Goal: Navigation & Orientation: Find specific page/section

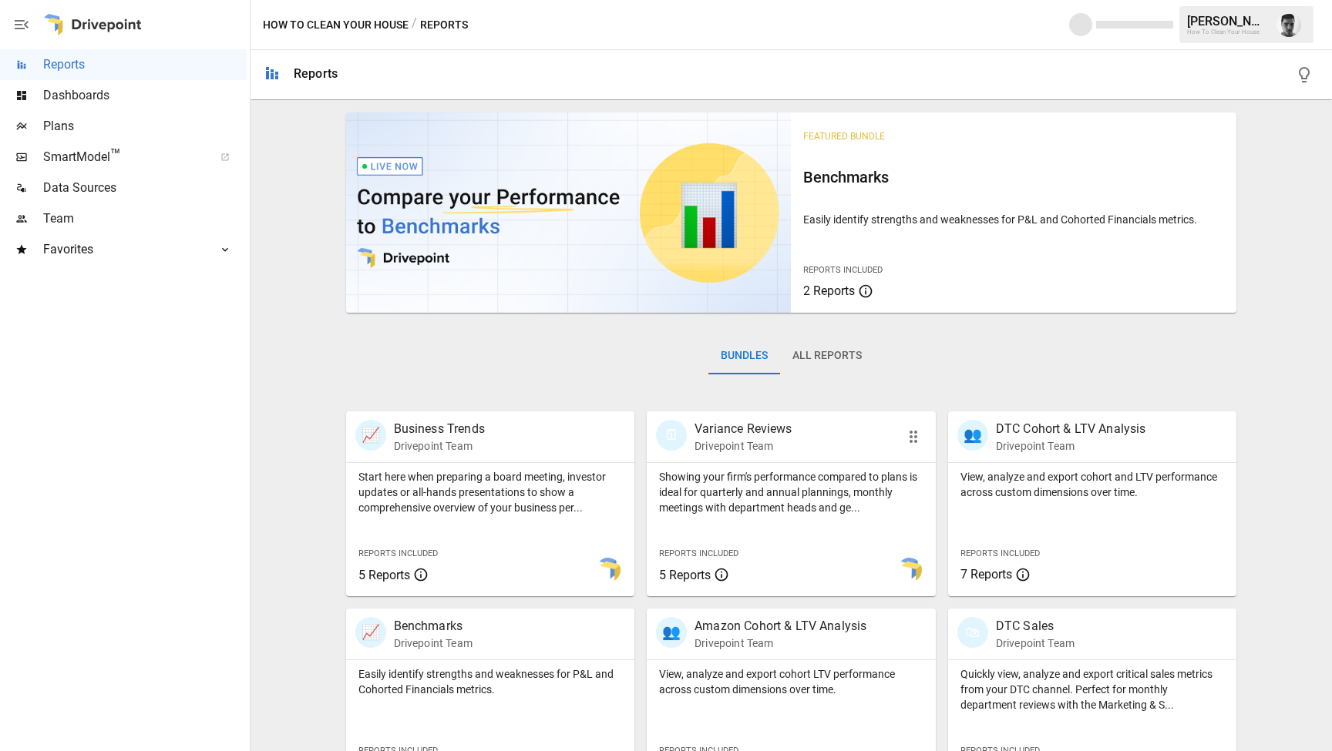
click at [793, 543] on div "Showing your firm's performance compared to plans is ideal for quarterly and an…" at bounding box center [791, 529] width 289 height 133
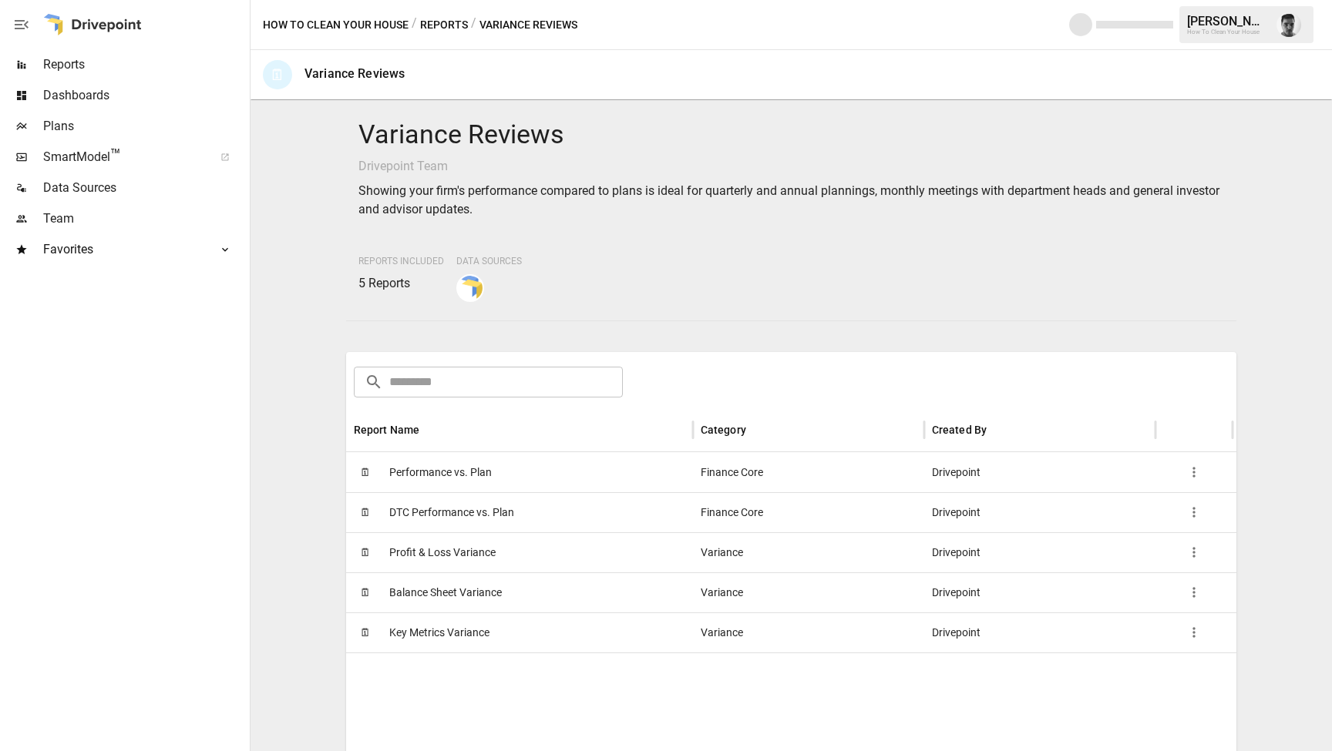
click at [524, 379] on input "text" at bounding box center [506, 382] width 234 height 31
click at [434, 383] on input "text" at bounding box center [506, 382] width 234 height 31
click at [798, 476] on div "Finance Core" at bounding box center [808, 472] width 231 height 40
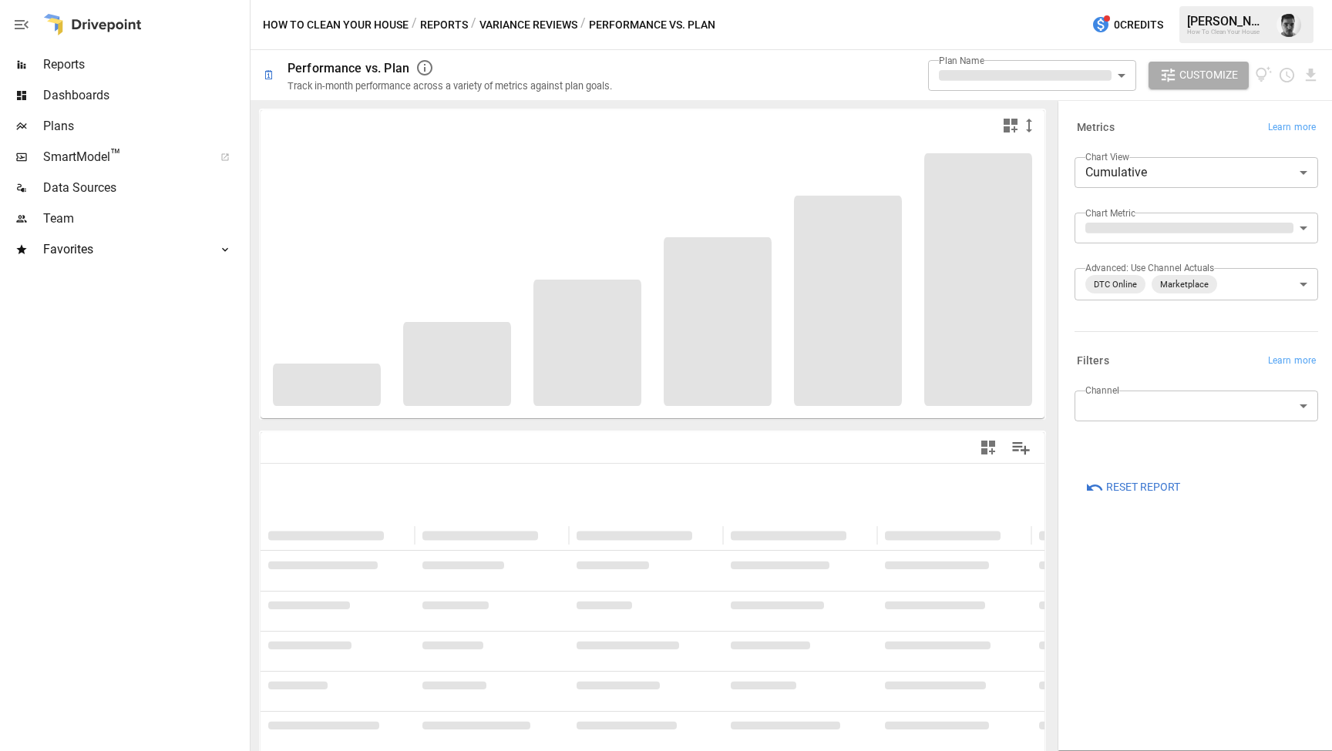
click at [1210, 82] on span "Customize" at bounding box center [1208, 75] width 59 height 19
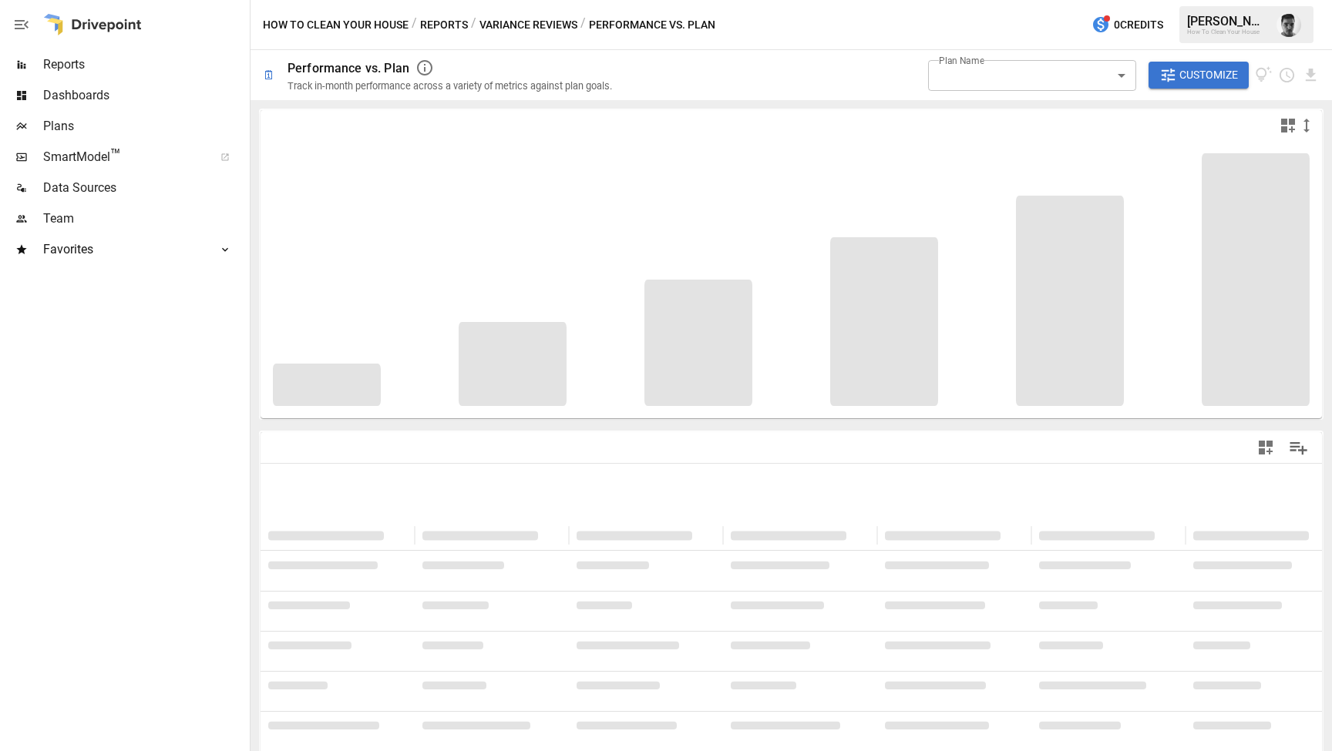
click at [1210, 82] on span "Customize" at bounding box center [1208, 75] width 59 height 19
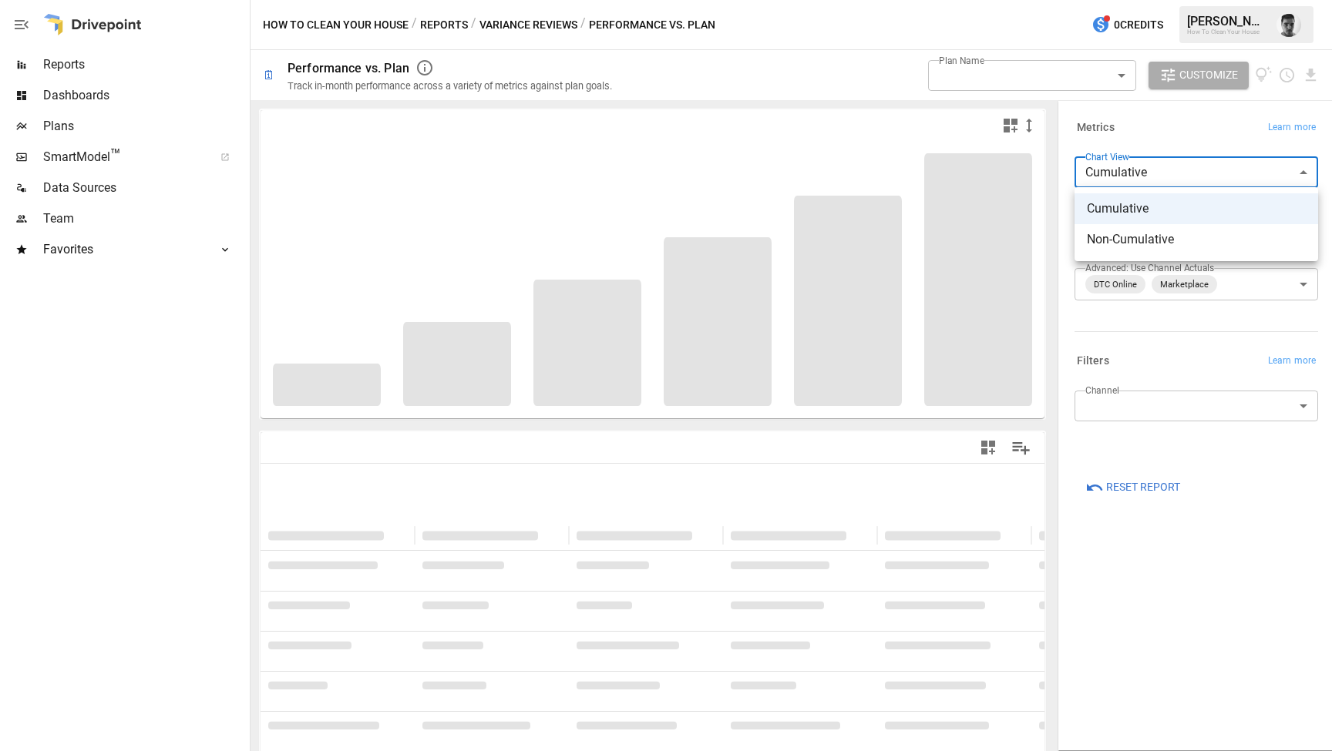
click at [1304, 0] on body "Reports Dashboards Plans SmartModel ™ Data Sources Team Favorites LTV Benchmark…" at bounding box center [666, 0] width 1332 height 0
click at [1304, 171] on div at bounding box center [666, 375] width 1332 height 751
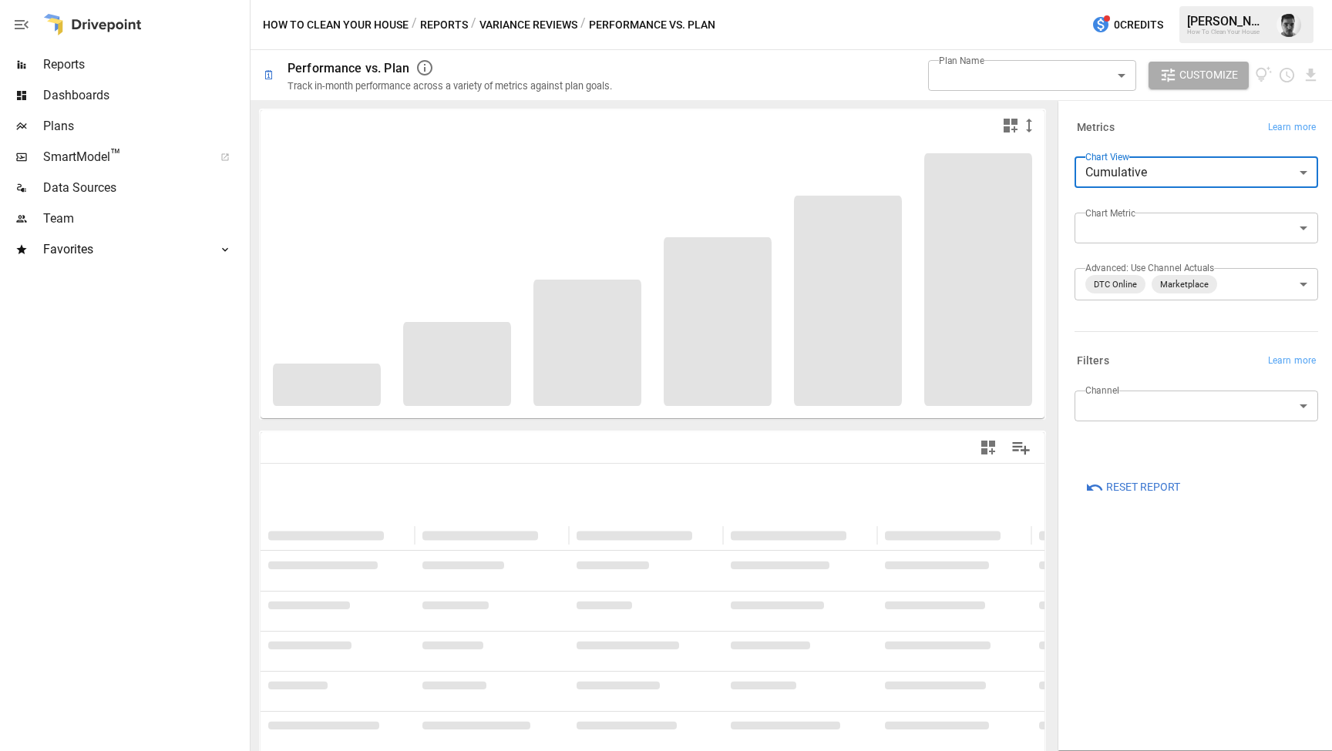
click at [1303, 0] on body "Reports Dashboards Plans SmartModel ™ Data Sources Team Favorites LTV Benchmark…" at bounding box center [666, 0] width 1332 height 0
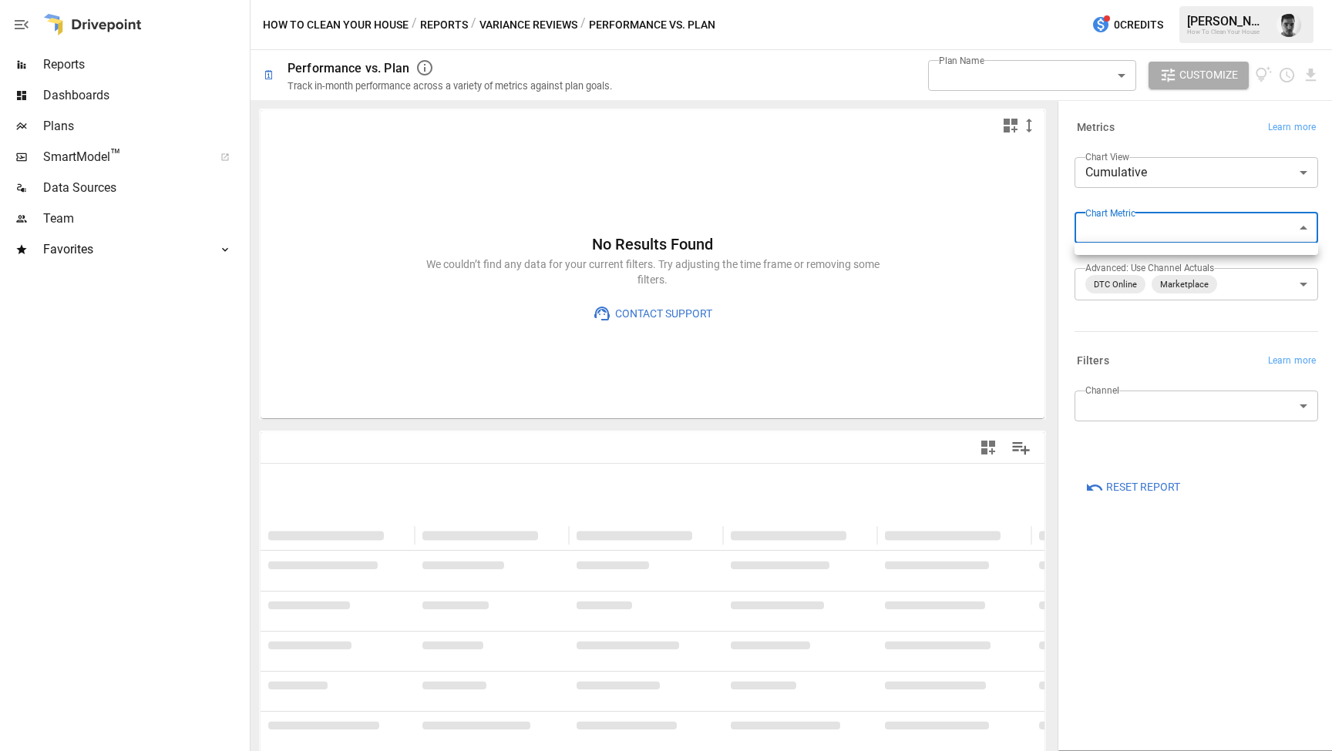
click at [1319, 227] on div at bounding box center [666, 375] width 1332 height 751
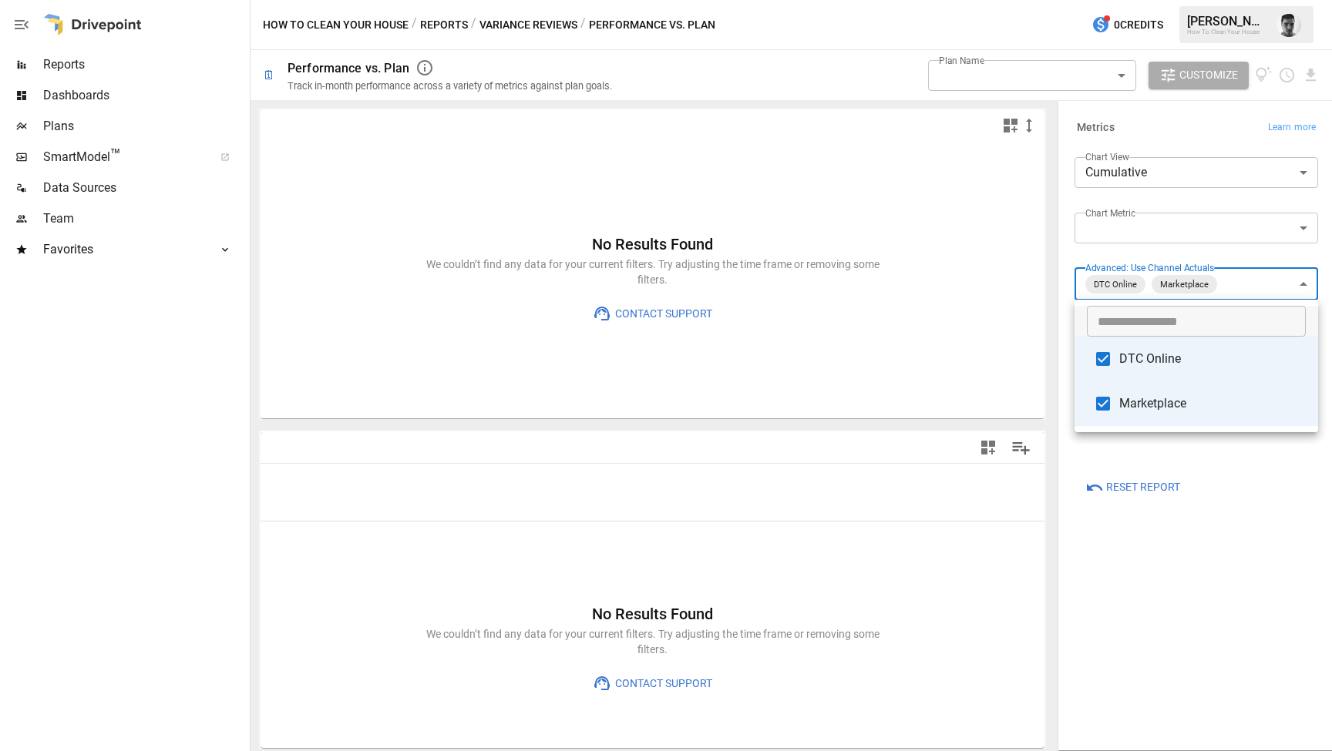
click at [1310, 0] on body "Reports Dashboards Plans SmartModel ™ Data Sources Team Favorites LTV Benchmark…" at bounding box center [666, 0] width 1332 height 0
click at [1120, 536] on div at bounding box center [666, 375] width 1332 height 751
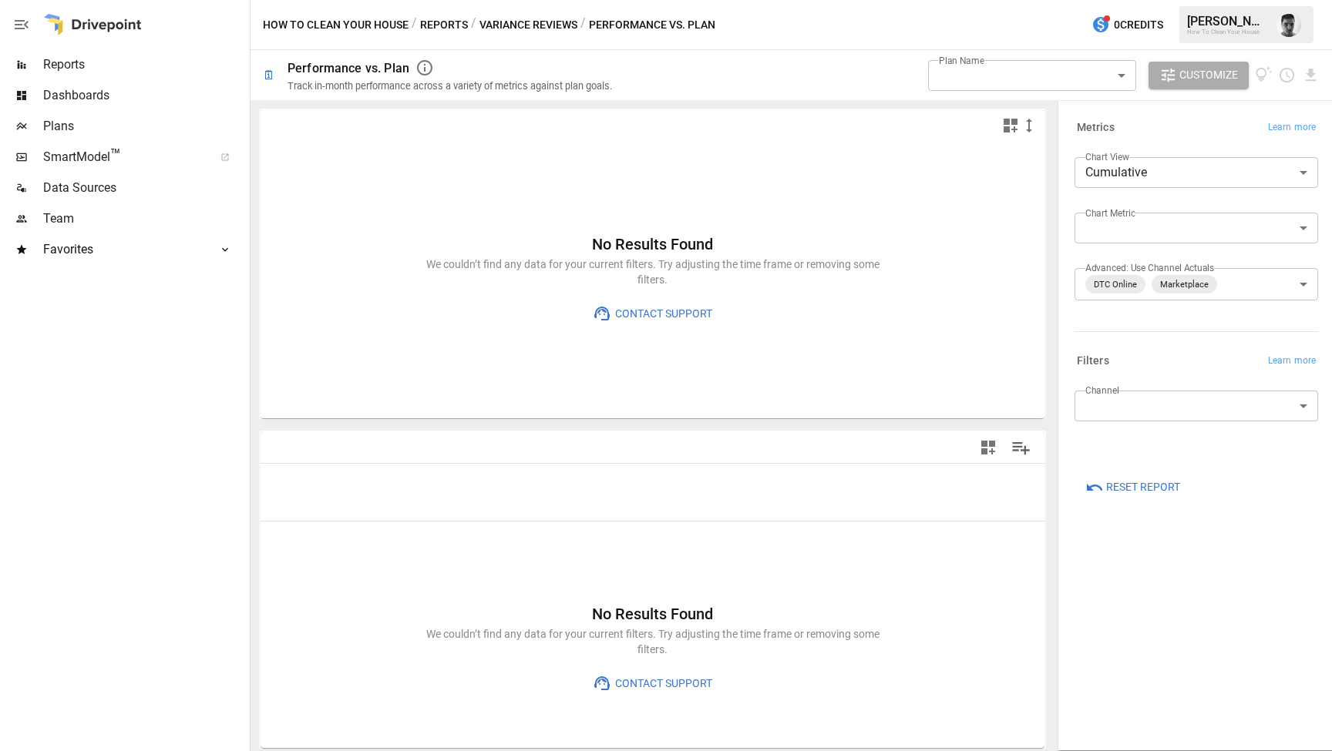
click at [1208, 95] on div "Plan Name ​ Customize" at bounding box center [1124, 75] width 392 height 50
click at [1202, 74] on span "Customize" at bounding box center [1208, 75] width 59 height 19
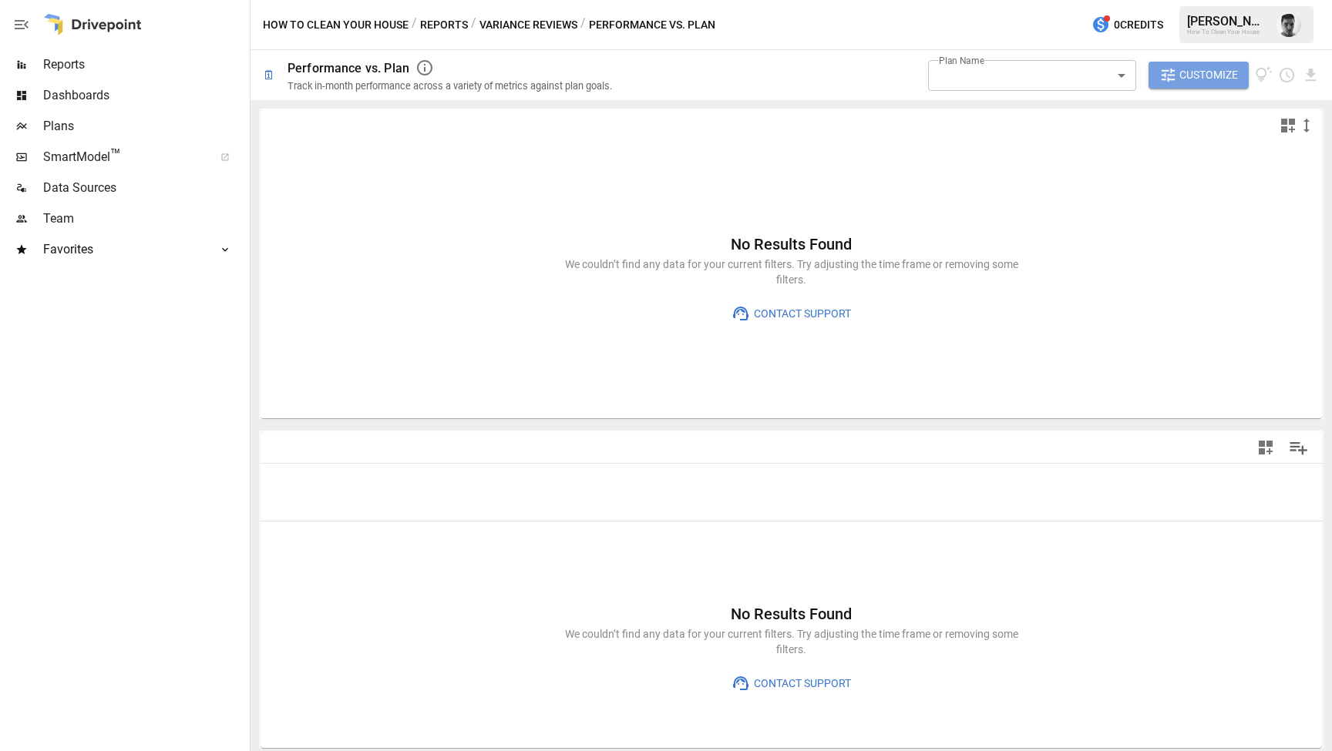
click at [1186, 72] on span "Customize" at bounding box center [1208, 75] width 59 height 19
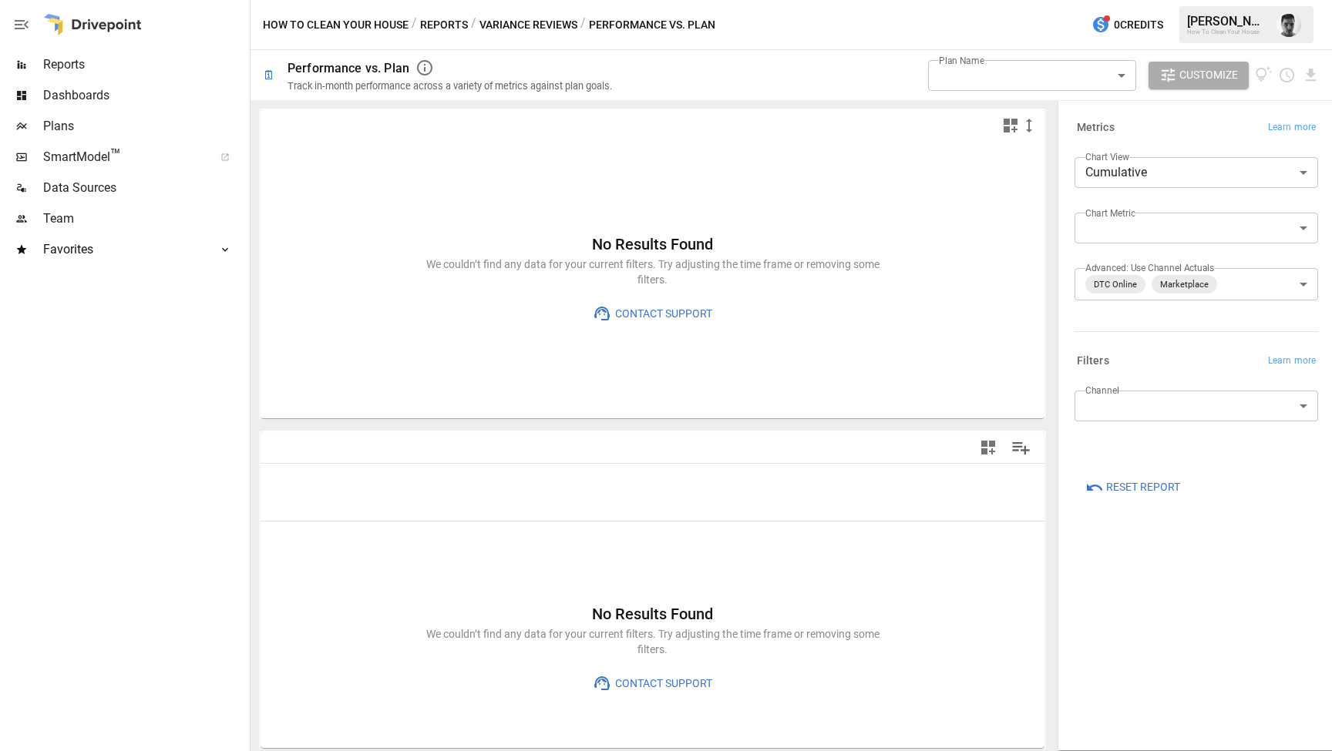
click at [1306, 0] on body "Reports Dashboards Plans SmartModel ™ Data Sources Team Favorites LTV Benchmark…" at bounding box center [666, 0] width 1332 height 0
click at [1306, 220] on div at bounding box center [666, 375] width 1332 height 751
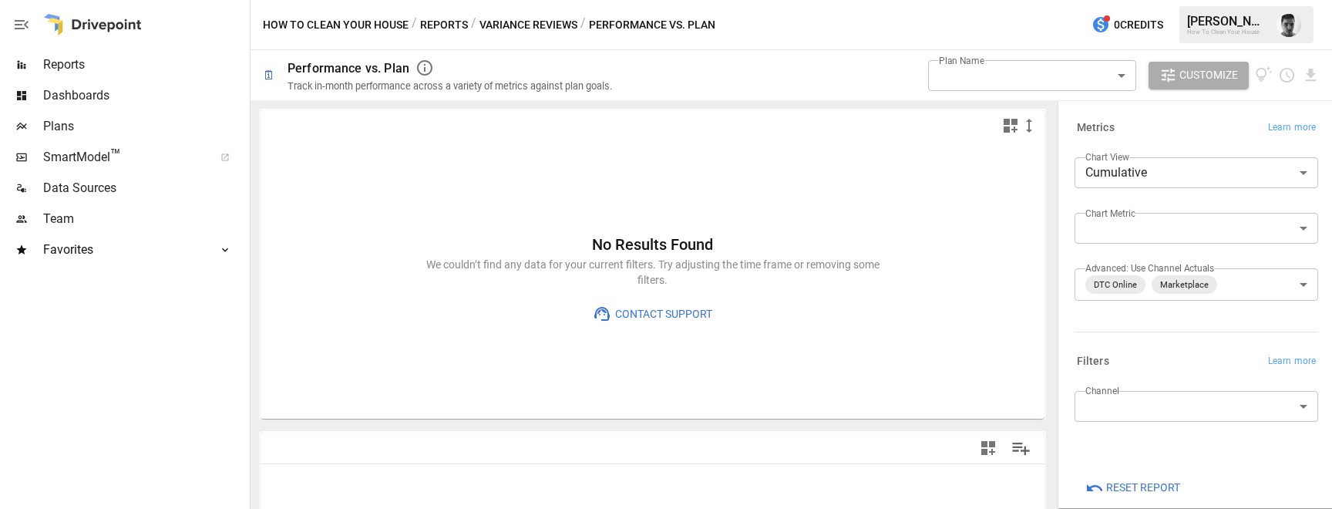
drag, startPoint x: 1111, startPoint y: 214, endPoint x: 1120, endPoint y: 230, distance: 18.6
click at [65, 68] on span "Reports" at bounding box center [144, 64] width 203 height 18
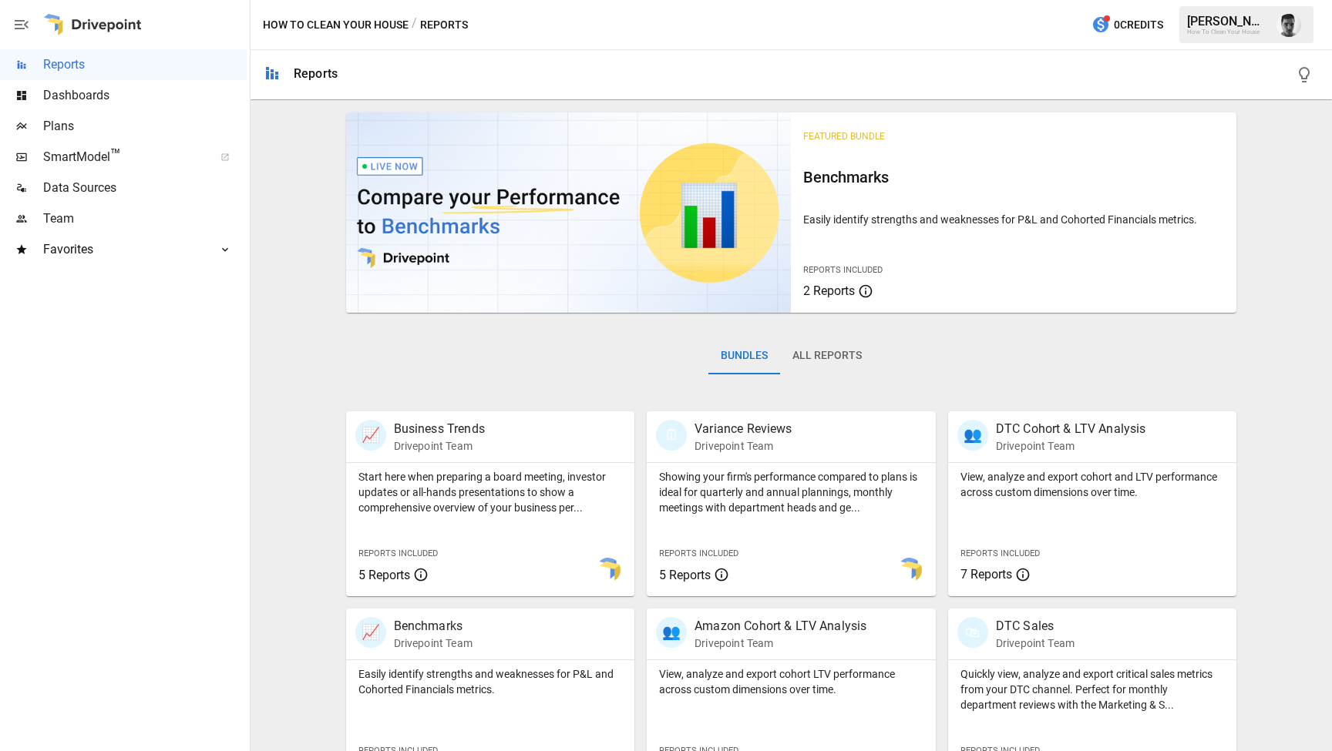
click at [816, 352] on button "All Reports" at bounding box center [827, 356] width 94 height 37
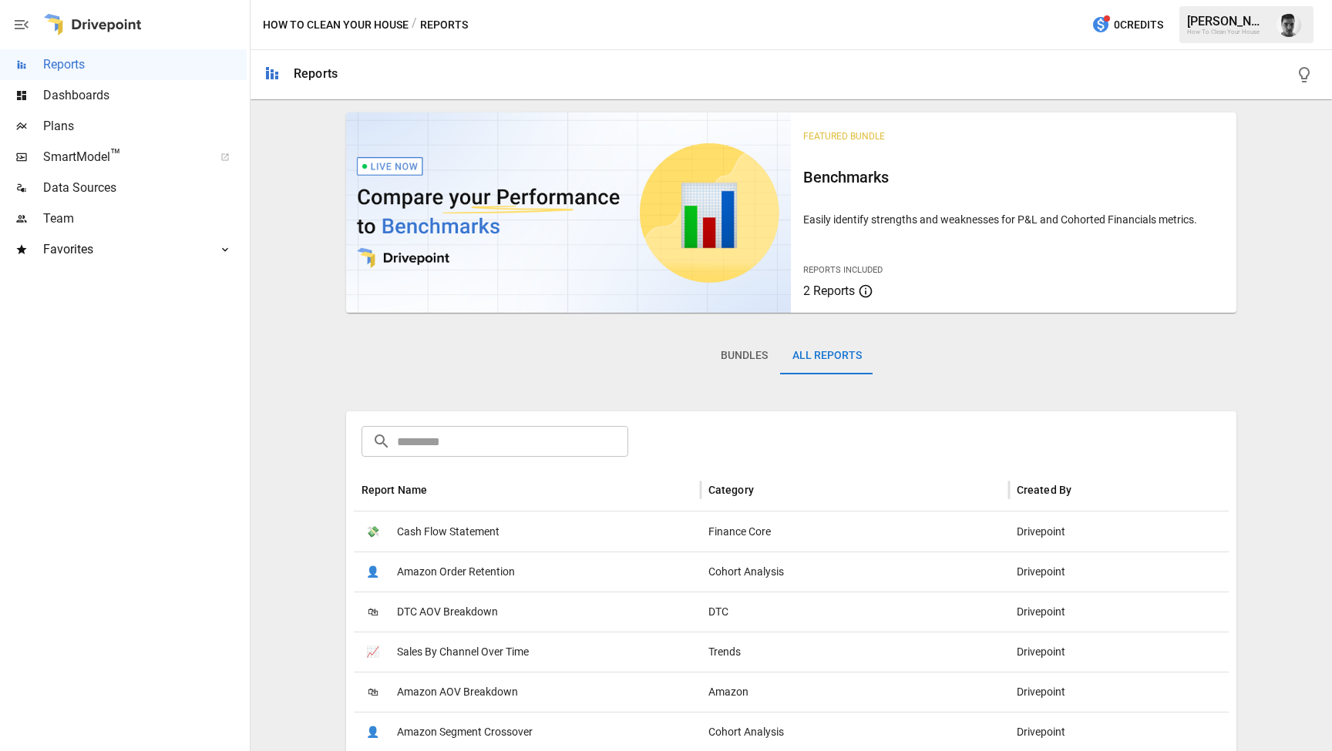
scroll to position [159, 0]
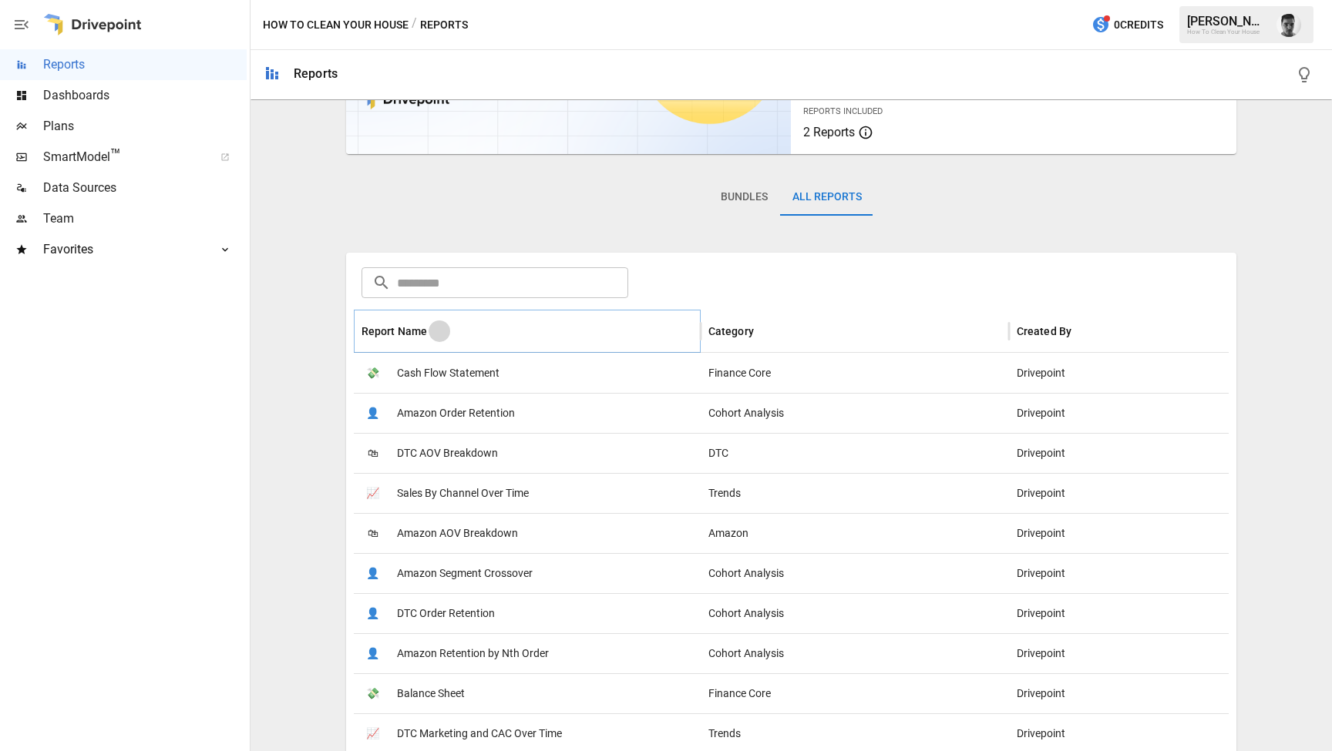
click at [437, 331] on icon "Sort" at bounding box center [439, 331] width 14 height 14
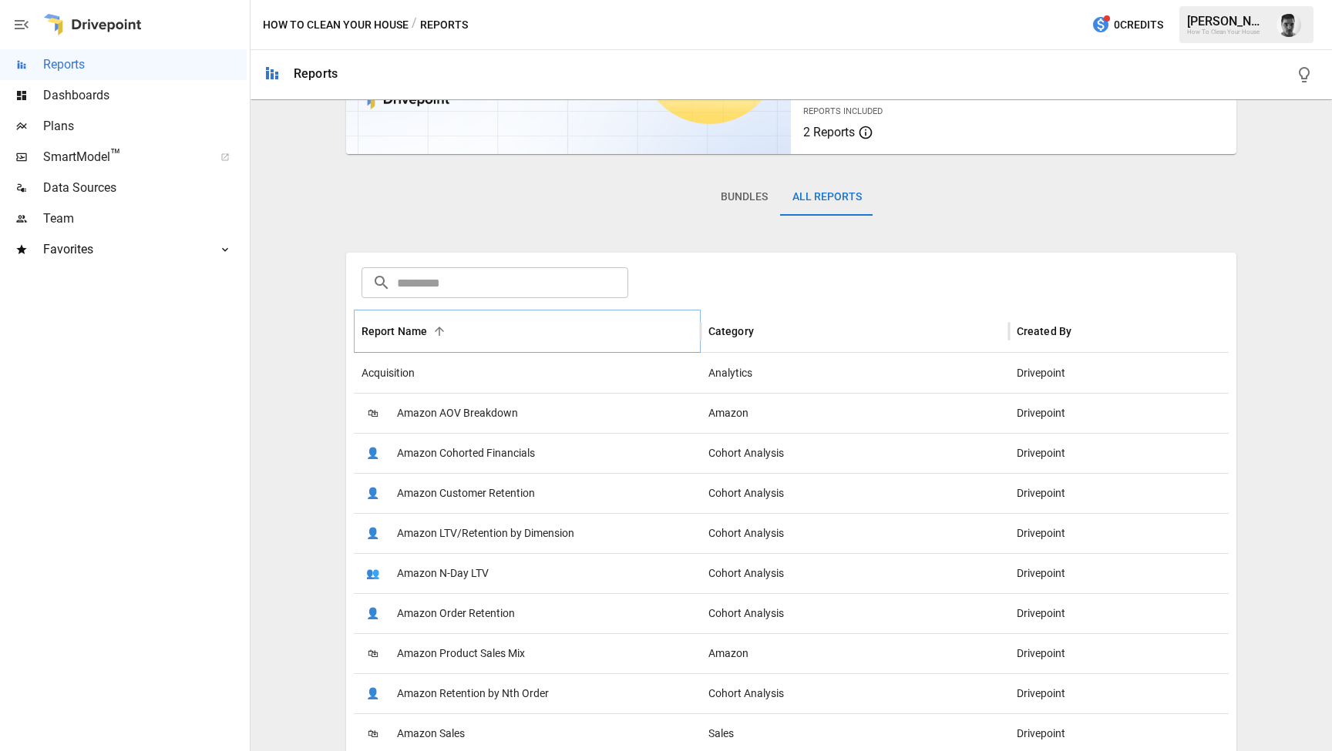
click at [437, 331] on icon "Sort" at bounding box center [439, 331] width 14 height 14
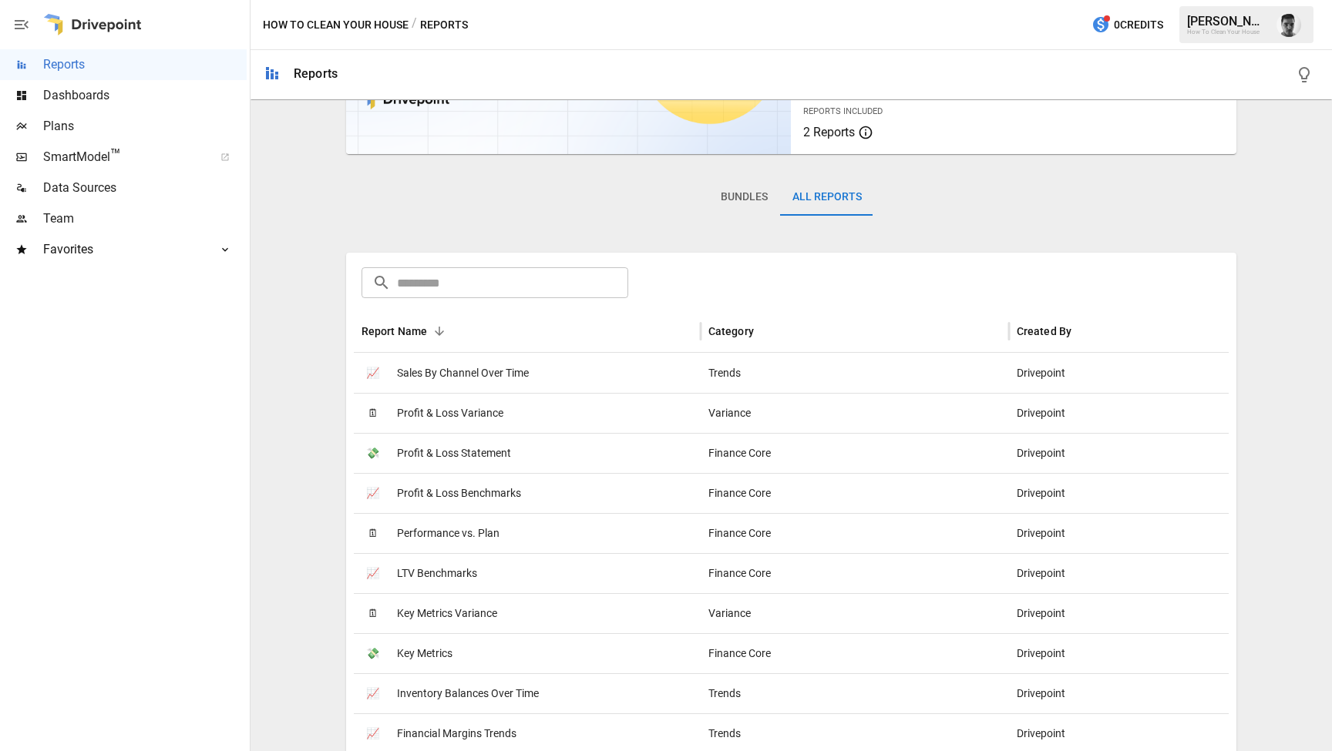
click at [445, 289] on input "text" at bounding box center [513, 282] width 232 height 31
click at [96, 98] on span "Dashboards" at bounding box center [144, 95] width 203 height 18
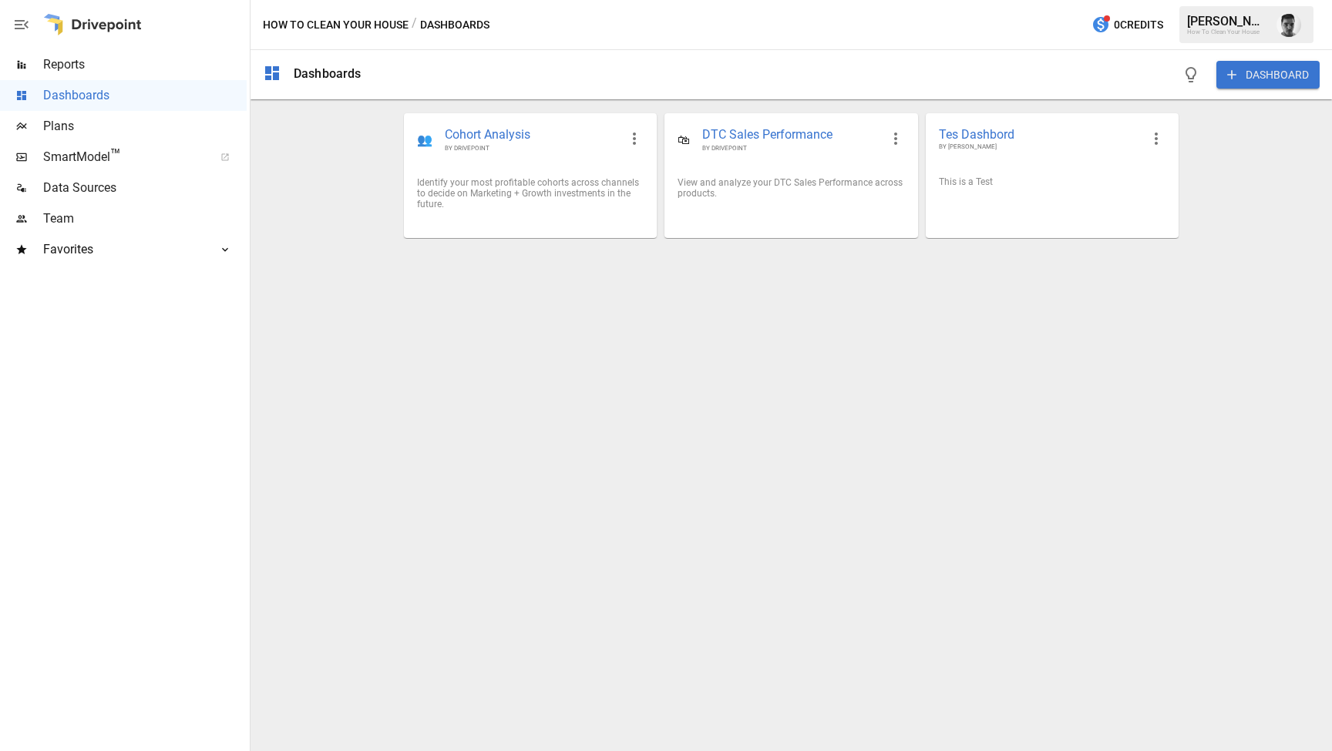
click at [114, 123] on span "Plans" at bounding box center [144, 126] width 203 height 18
